Goal: Transaction & Acquisition: Purchase product/service

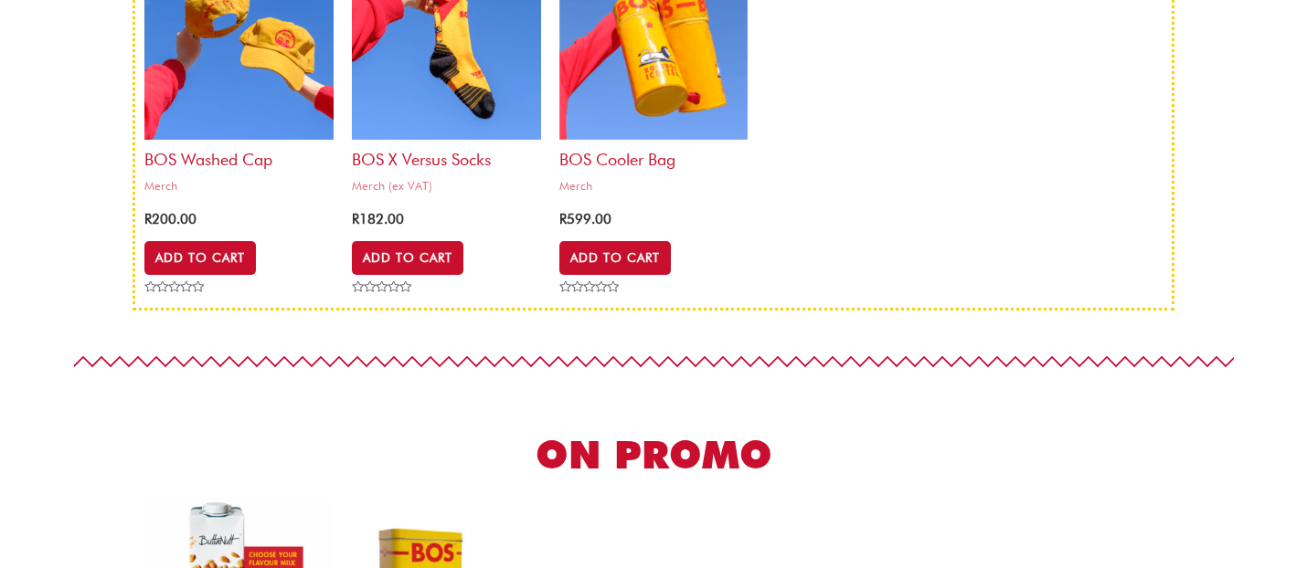
scroll to position [110, 0]
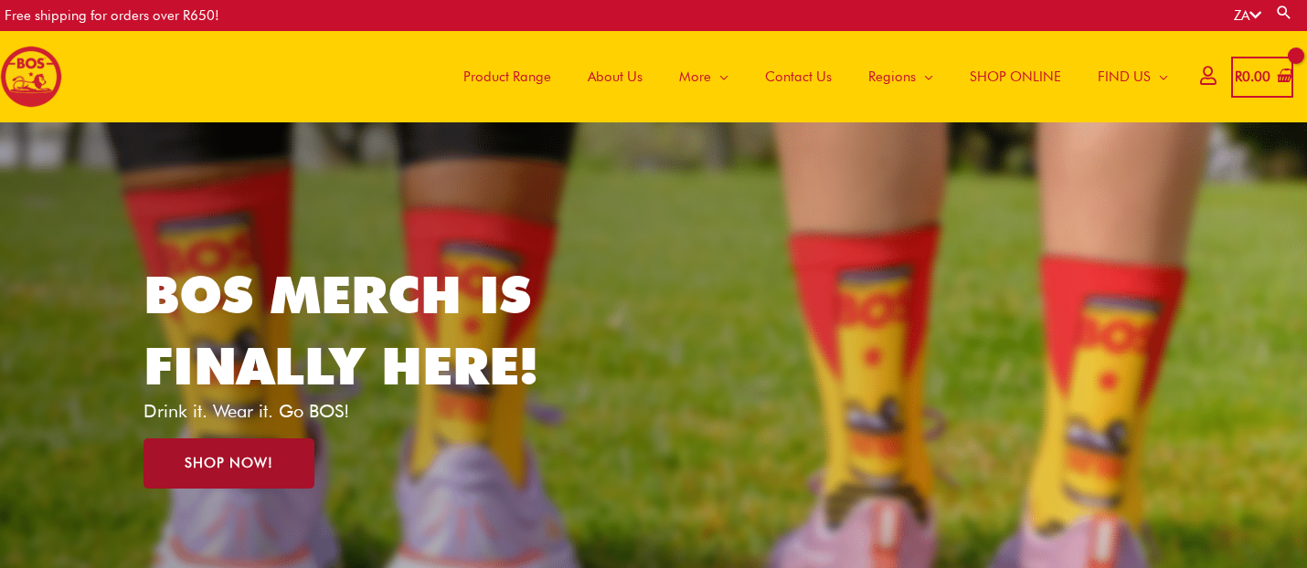
click at [247, 471] on span "SHOP NOW!" at bounding box center [229, 464] width 89 height 14
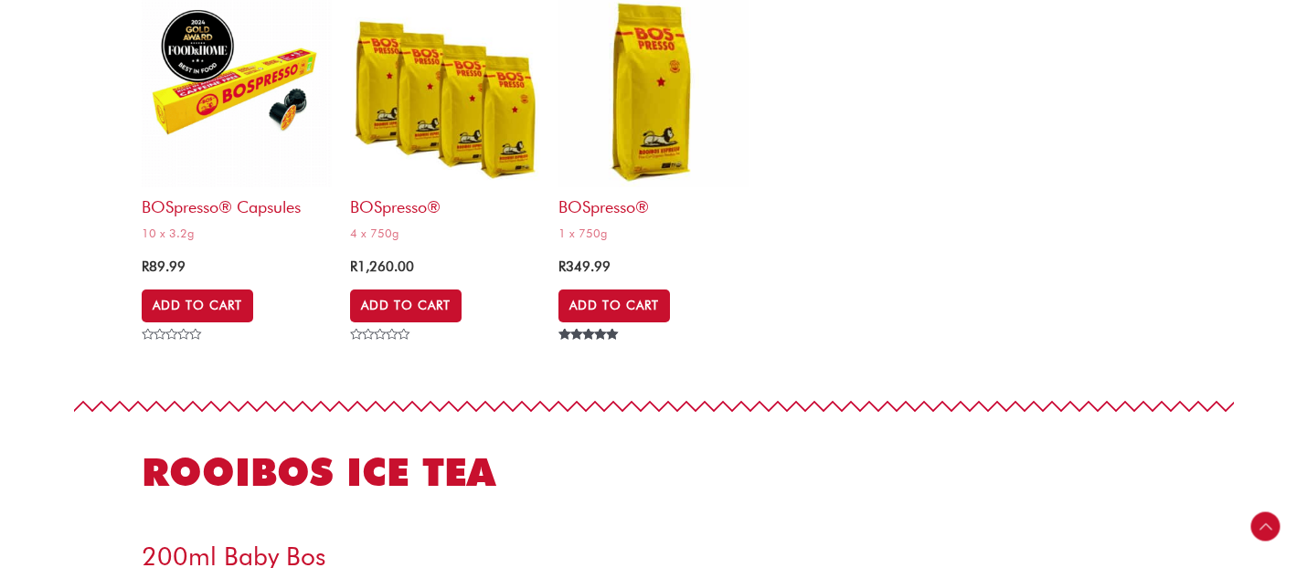
scroll to position [3074, 0]
